Goal: Information Seeking & Learning: Find specific fact

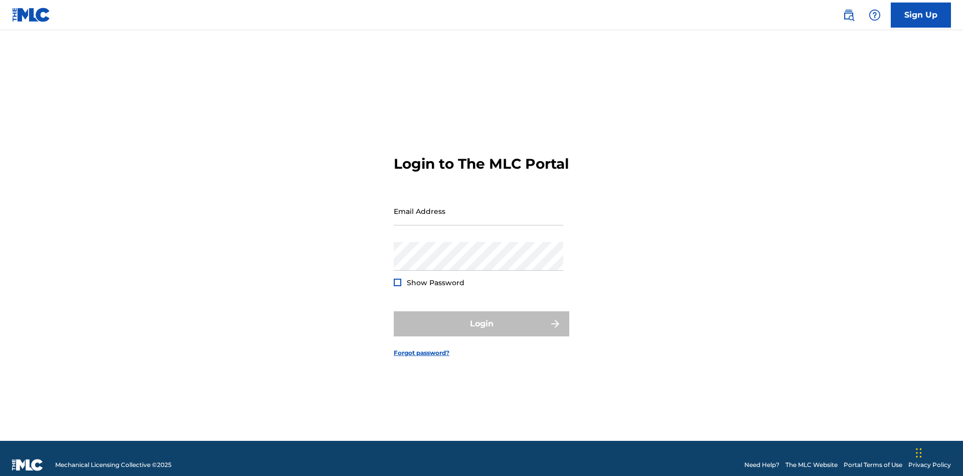
scroll to position [13, 0]
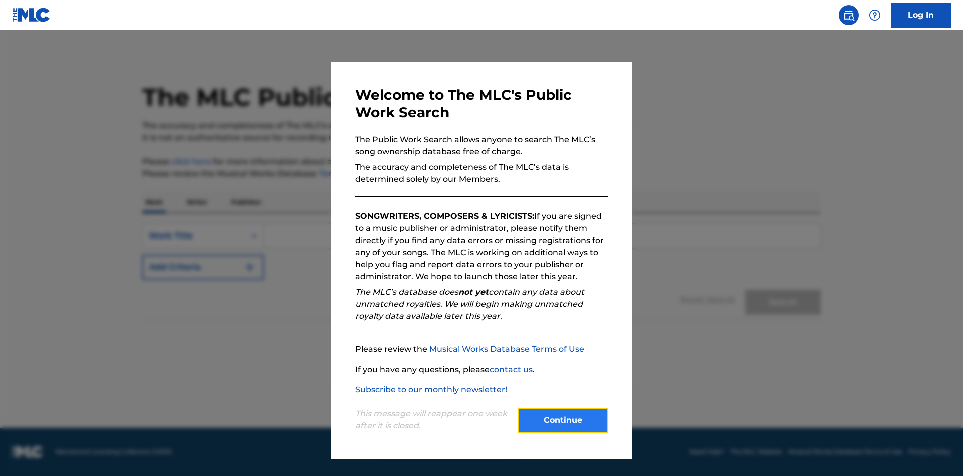
click at [563, 420] on button "Continue" at bounding box center [563, 419] width 90 height 25
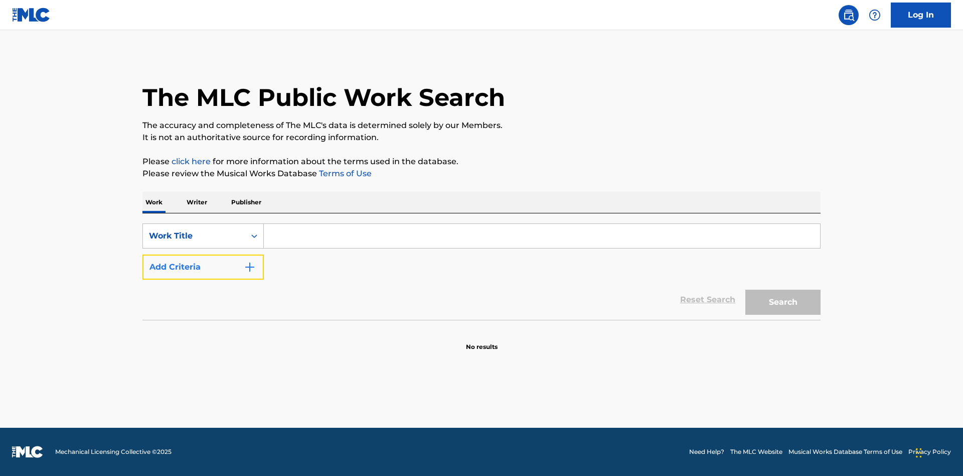
click at [203, 267] on button "Add Criteria" at bounding box center [202, 266] width 121 height 25
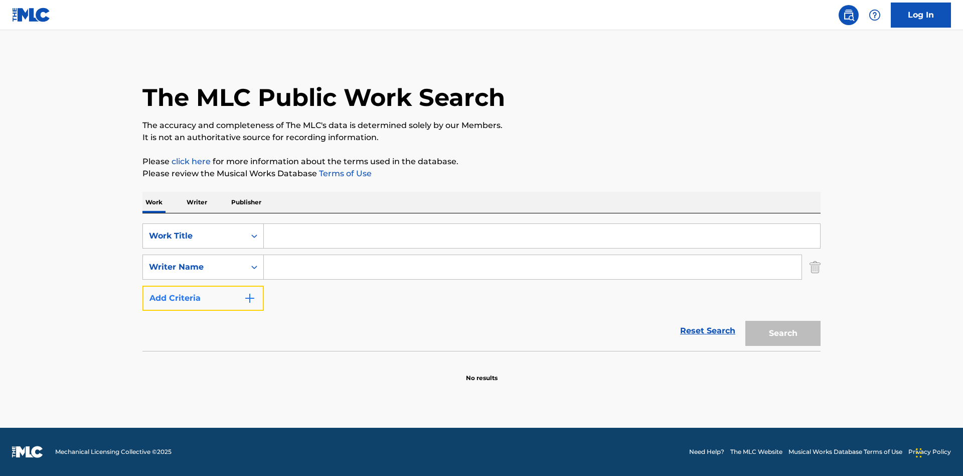
click at [203, 298] on button "Add Criteria" at bounding box center [202, 297] width 121 height 25
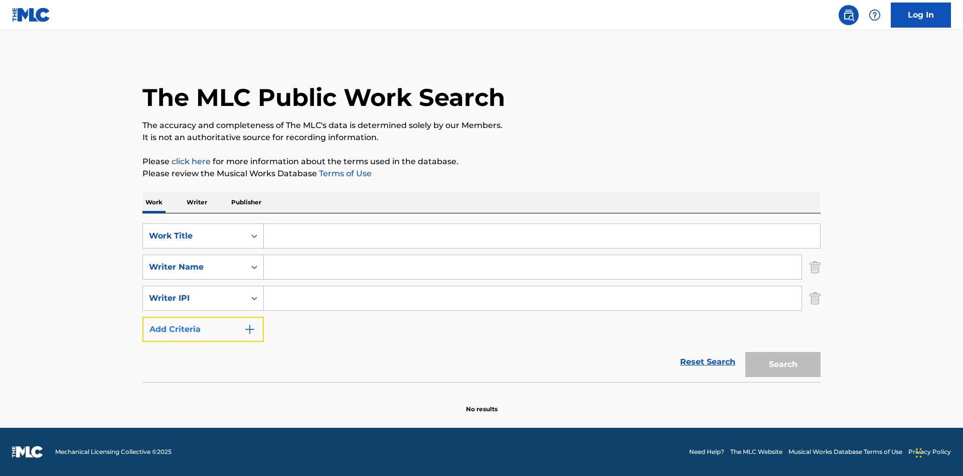
click at [203, 329] on button "Add Criteria" at bounding box center [202, 329] width 121 height 25
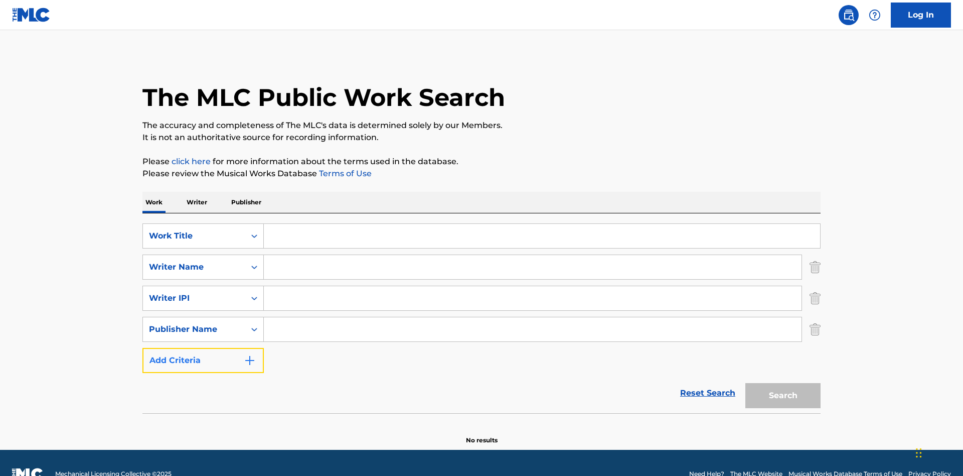
click at [203, 348] on button "Add Criteria" at bounding box center [202, 360] width 121 height 25
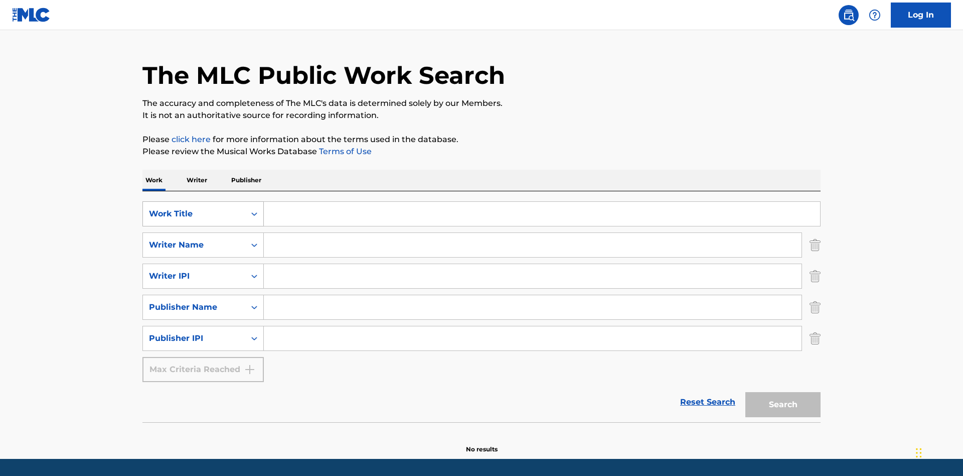
click at [194, 208] on div "Work Title" at bounding box center [194, 214] width 90 height 12
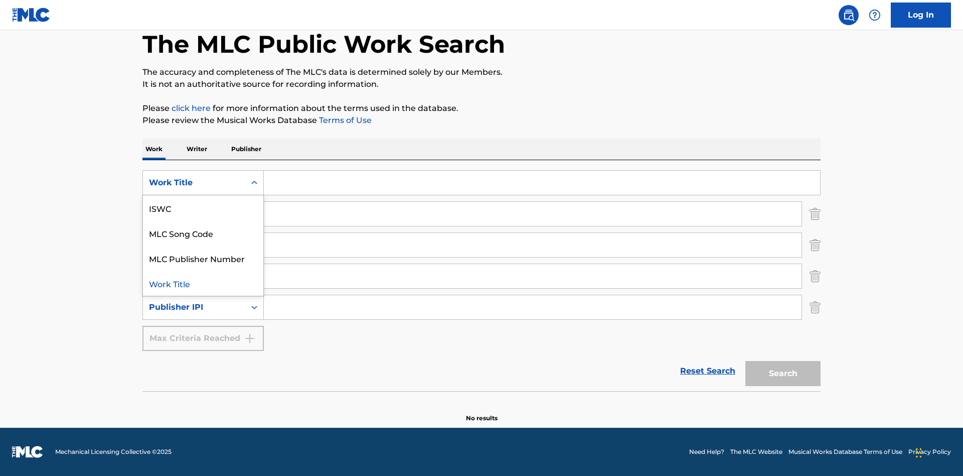
click at [203, 208] on div "ISWC" at bounding box center [203, 207] width 120 height 25
click at [194, 214] on div "Writer Name" at bounding box center [194, 214] width 90 height 12
click at [203, 239] on div "MLC Publisher Number" at bounding box center [203, 238] width 120 height 25
click at [194, 245] on div "Writer IPI" at bounding box center [194, 245] width 90 height 12
click at [203, 270] on div "Writer Name" at bounding box center [203, 269] width 120 height 25
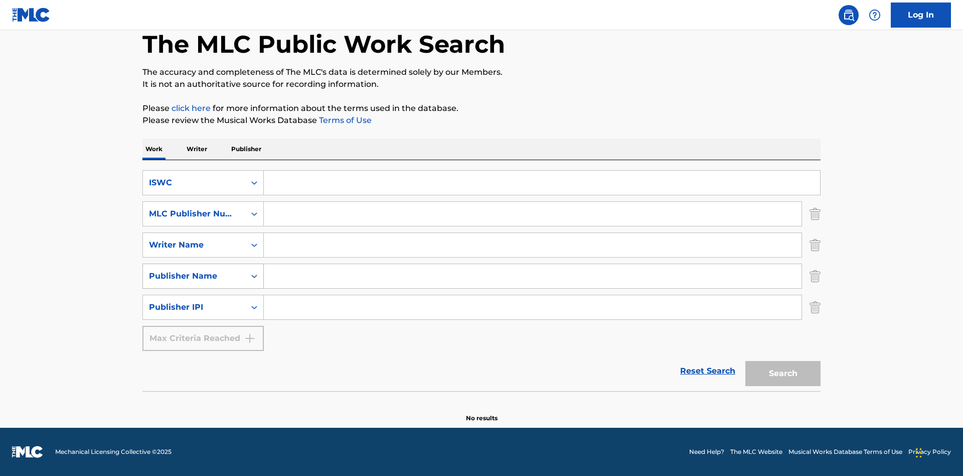
click at [194, 276] on div "Publisher Name" at bounding box center [194, 276] width 90 height 12
click at [203, 301] on div "Writer IPI" at bounding box center [203, 300] width 120 height 25
click at [194, 307] on div "Publisher IPI" at bounding box center [194, 307] width 90 height 12
click at [203, 332] on div "Publisher Name" at bounding box center [203, 332] width 120 height 25
click at [542, 183] on input "Search Form" at bounding box center [542, 183] width 556 height 24
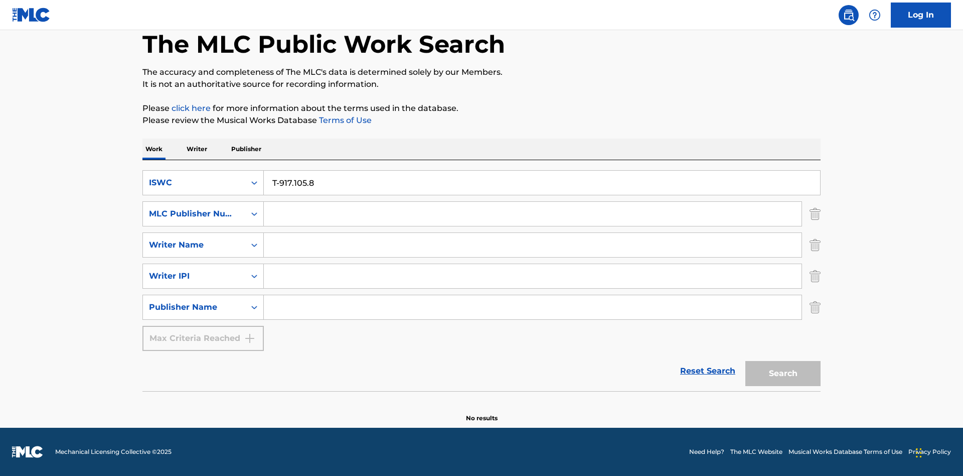
type input "T-917.105.8"
click at [533, 214] on input "Search Form" at bounding box center [533, 214] width 538 height 24
type input "P06967"
click at [533, 245] on input "Search Form" at bounding box center [533, 245] width 538 height 24
type input "DRAACO DALLAS AVENTURA"
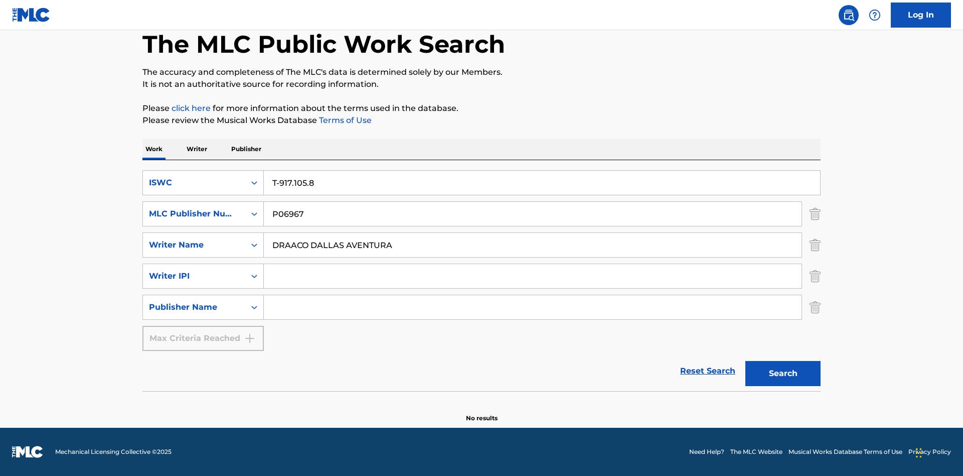
click at [533, 276] on input "Search Form" at bounding box center [533, 276] width 538 height 24
type input "00766422818"
click at [533, 307] on input "Search Form" at bounding box center [533, 307] width 538 height 24
type input "DRAACO AVENTURA PUB DESIGNEE"
click at [783, 373] on button "Search" at bounding box center [782, 373] width 75 height 25
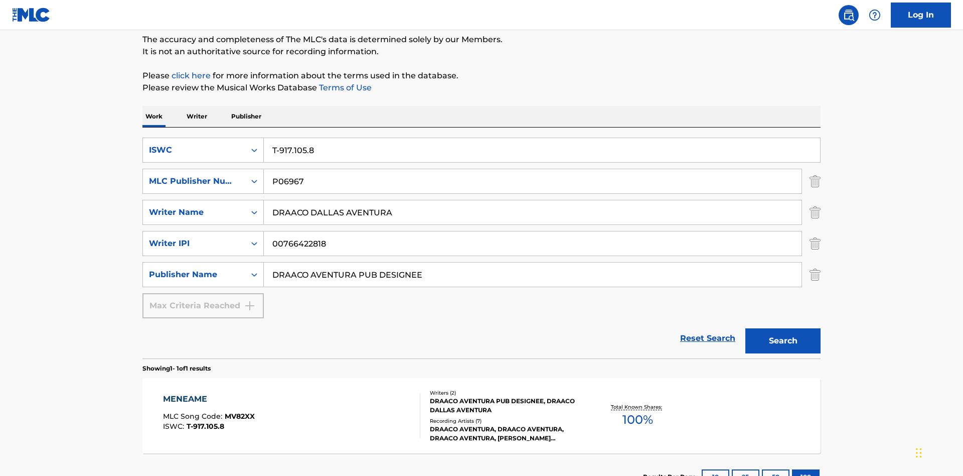
scroll to position [164, 0]
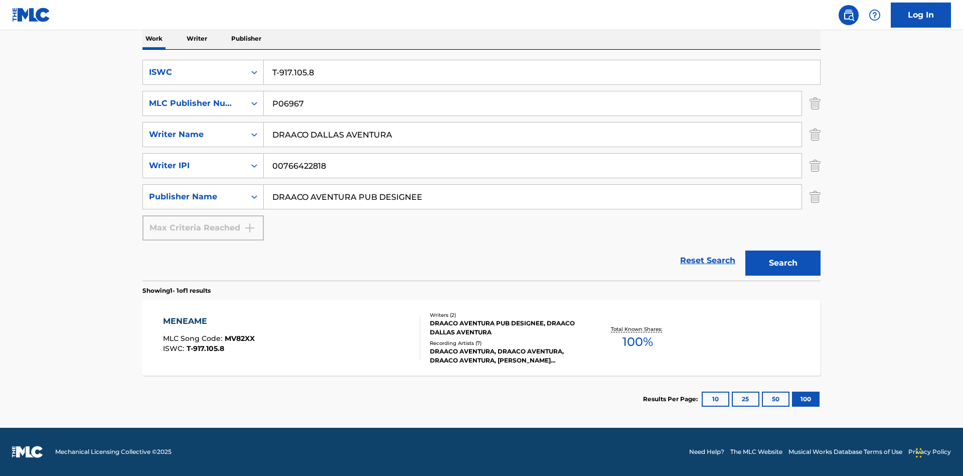
click at [208, 321] on div "MENEAME" at bounding box center [209, 321] width 92 height 12
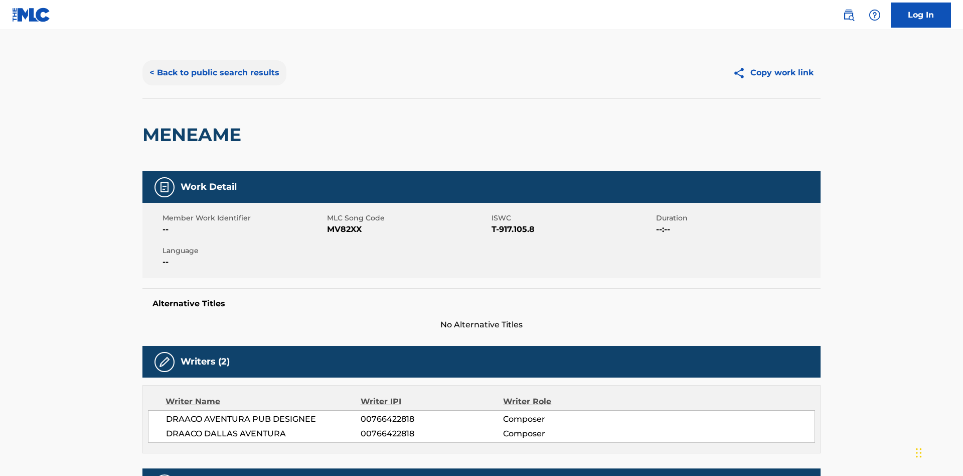
click at [213, 73] on button "< Back to public search results" at bounding box center [214, 72] width 144 height 25
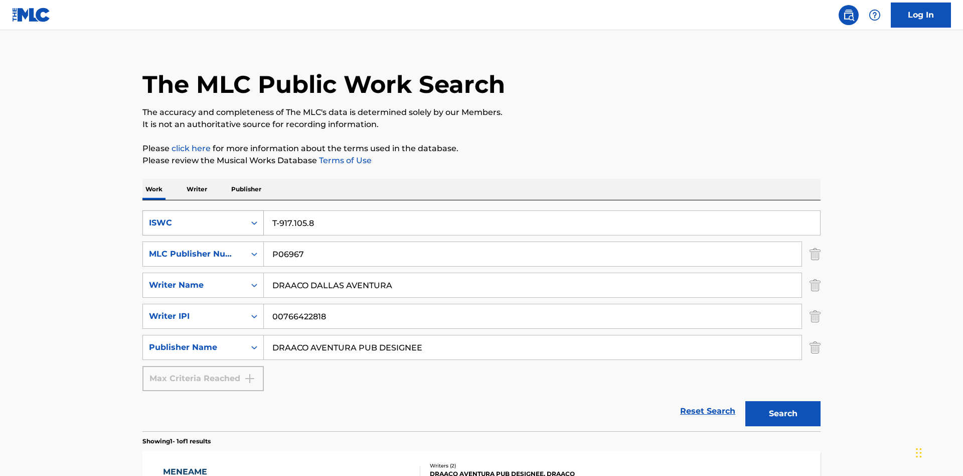
click at [194, 217] on div "ISWC" at bounding box center [194, 223] width 90 height 12
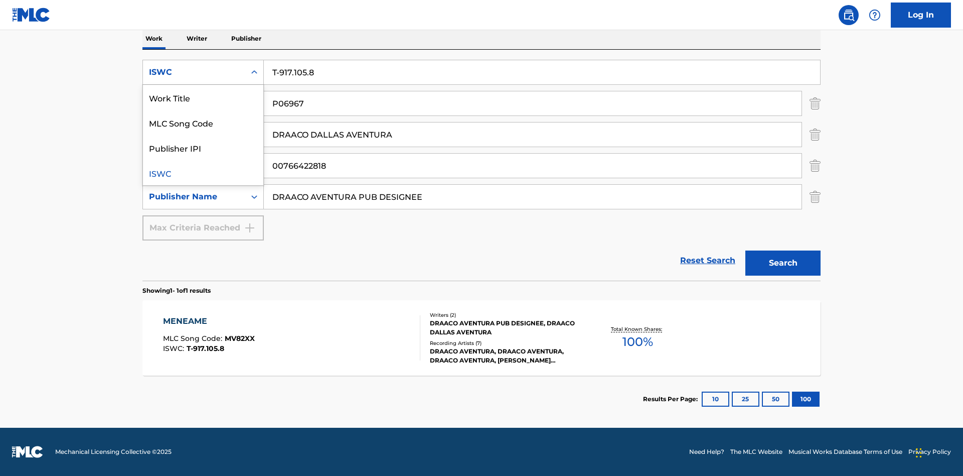
click at [203, 122] on div "MLC Song Code" at bounding box center [203, 122] width 120 height 25
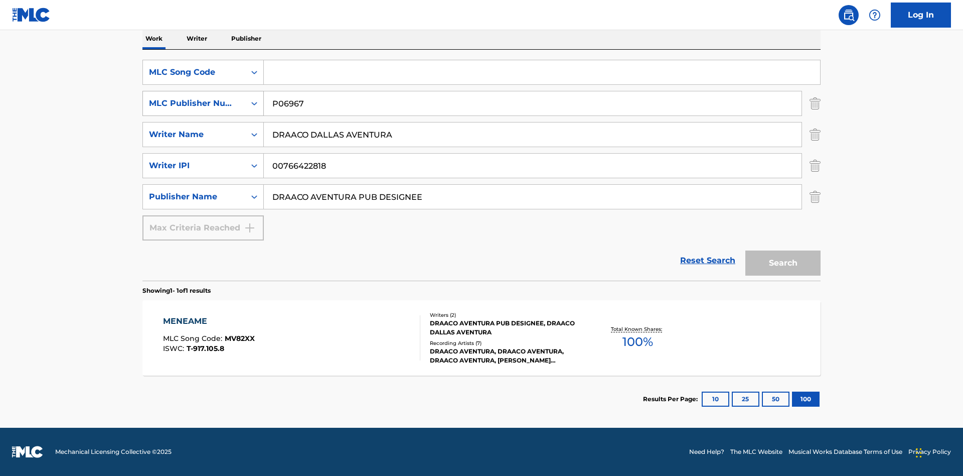
click at [194, 103] on div "MLC Publisher Number" at bounding box center [194, 103] width 90 height 12
click at [203, 128] on div "Publisher IPI" at bounding box center [203, 128] width 120 height 25
click at [542, 72] on input "Search Form" at bounding box center [542, 72] width 556 height 24
type input "MV82XX"
click at [533, 103] on input "Search Form" at bounding box center [533, 103] width 538 height 24
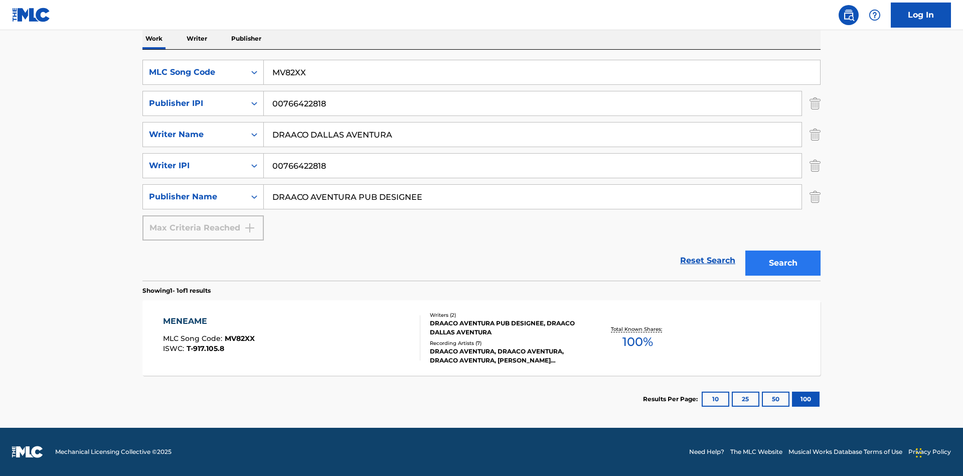
type input "00766422818"
click at [783, 263] on button "Search" at bounding box center [782, 262] width 75 height 25
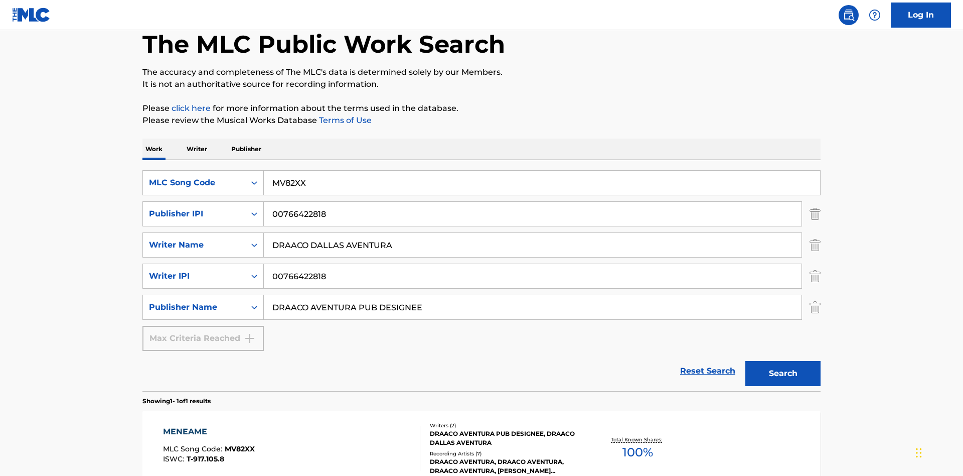
click at [208, 425] on div "MENEAME" at bounding box center [209, 431] width 92 height 12
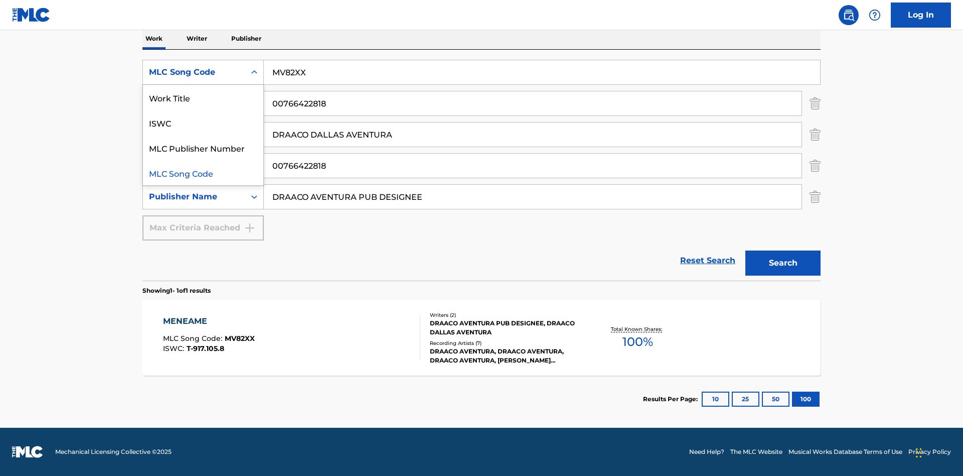
click at [203, 97] on div "Work Title" at bounding box center [203, 97] width 120 height 25
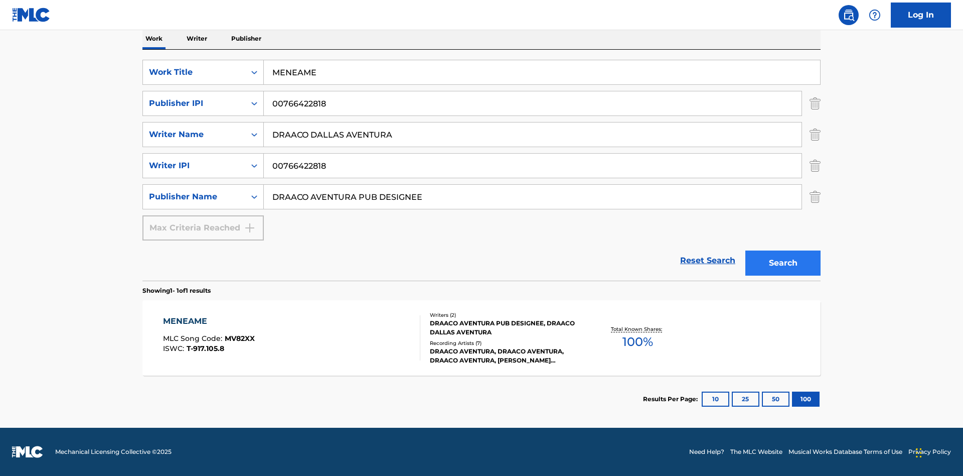
type input "MENEAME"
click at [783, 263] on button "Search" at bounding box center [782, 262] width 75 height 25
